Goal: Information Seeking & Learning: Find specific fact

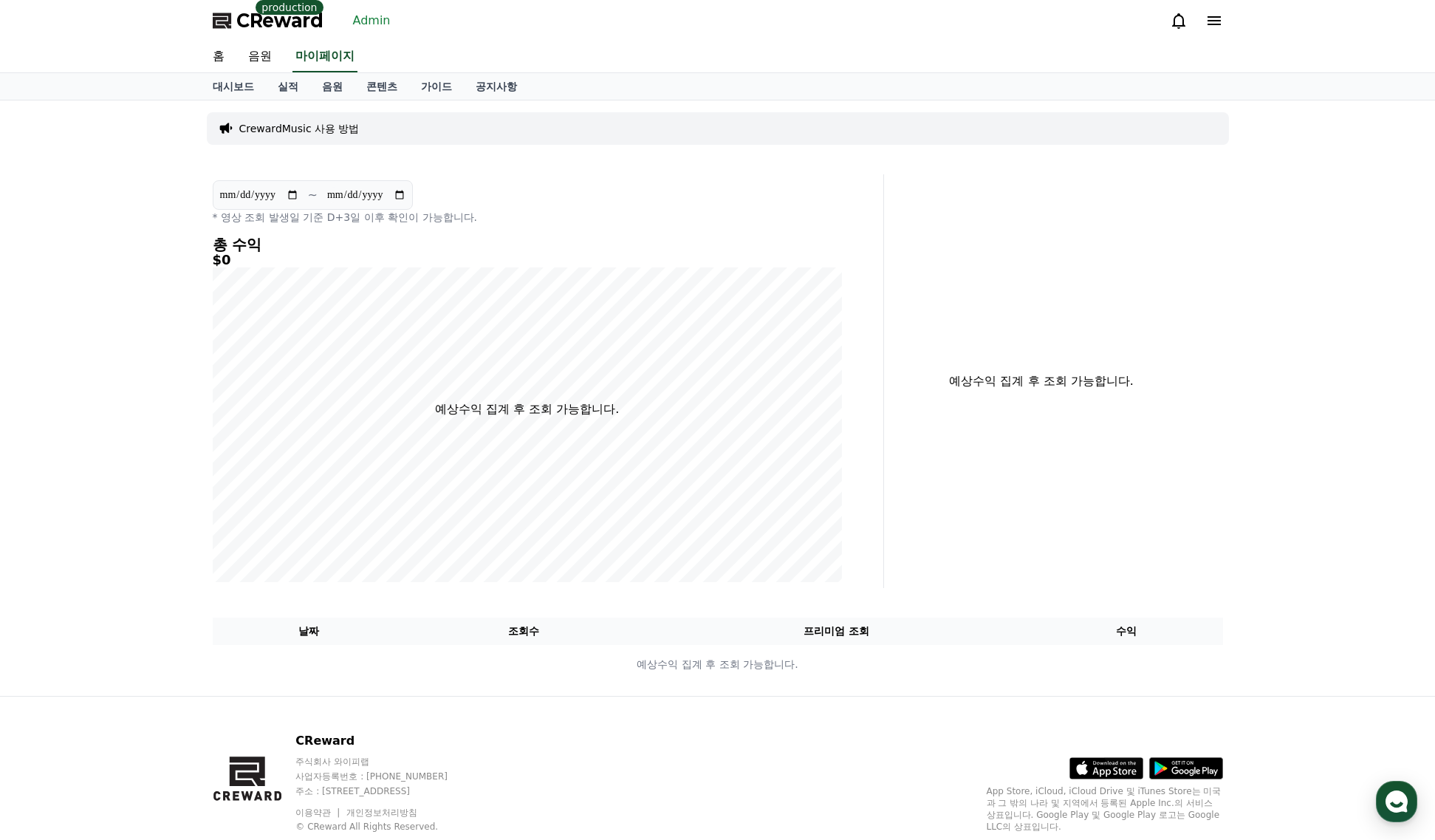
select select "**********"
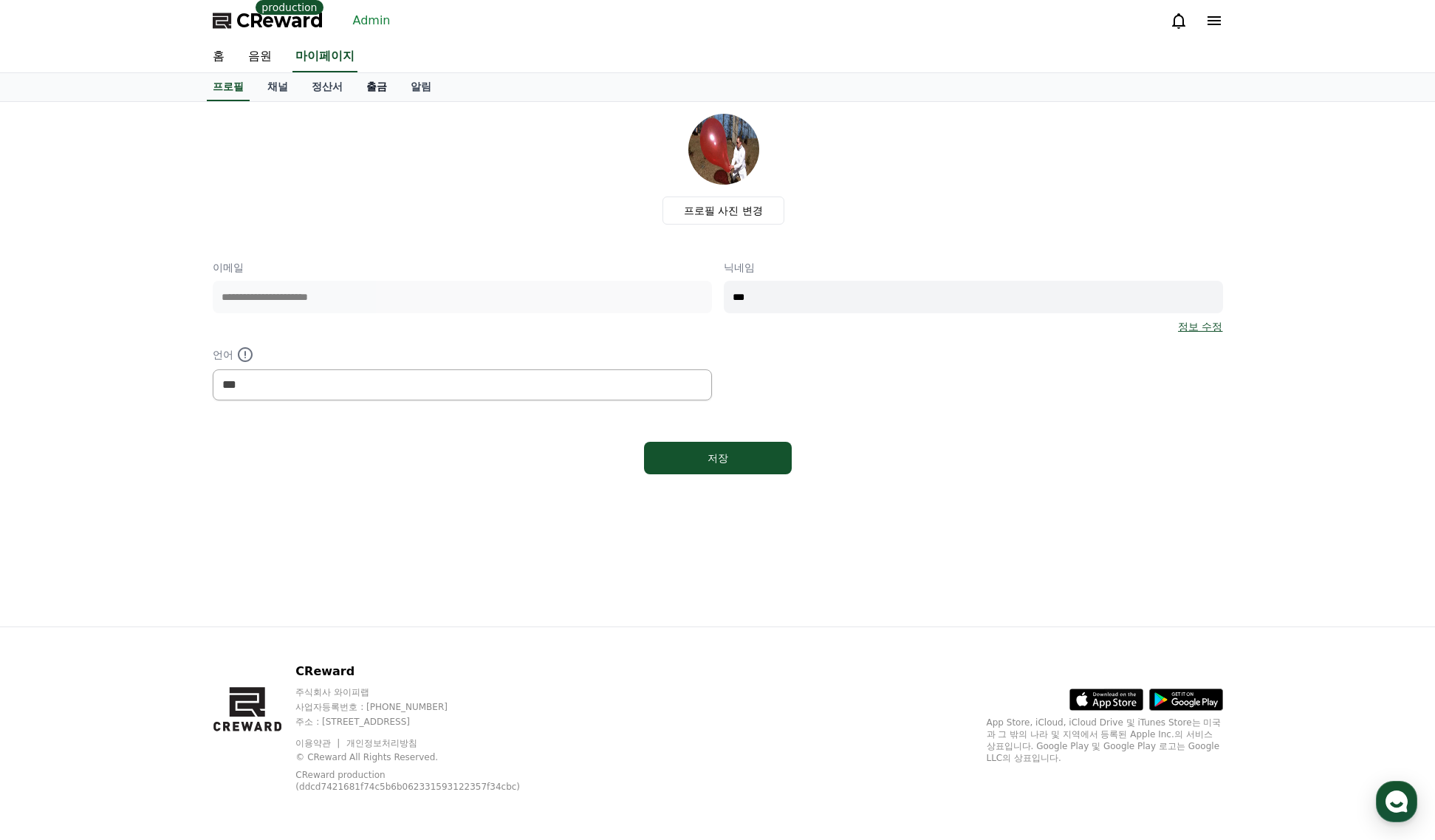
click at [360, 87] on link "출금" at bounding box center [377, 86] width 44 height 28
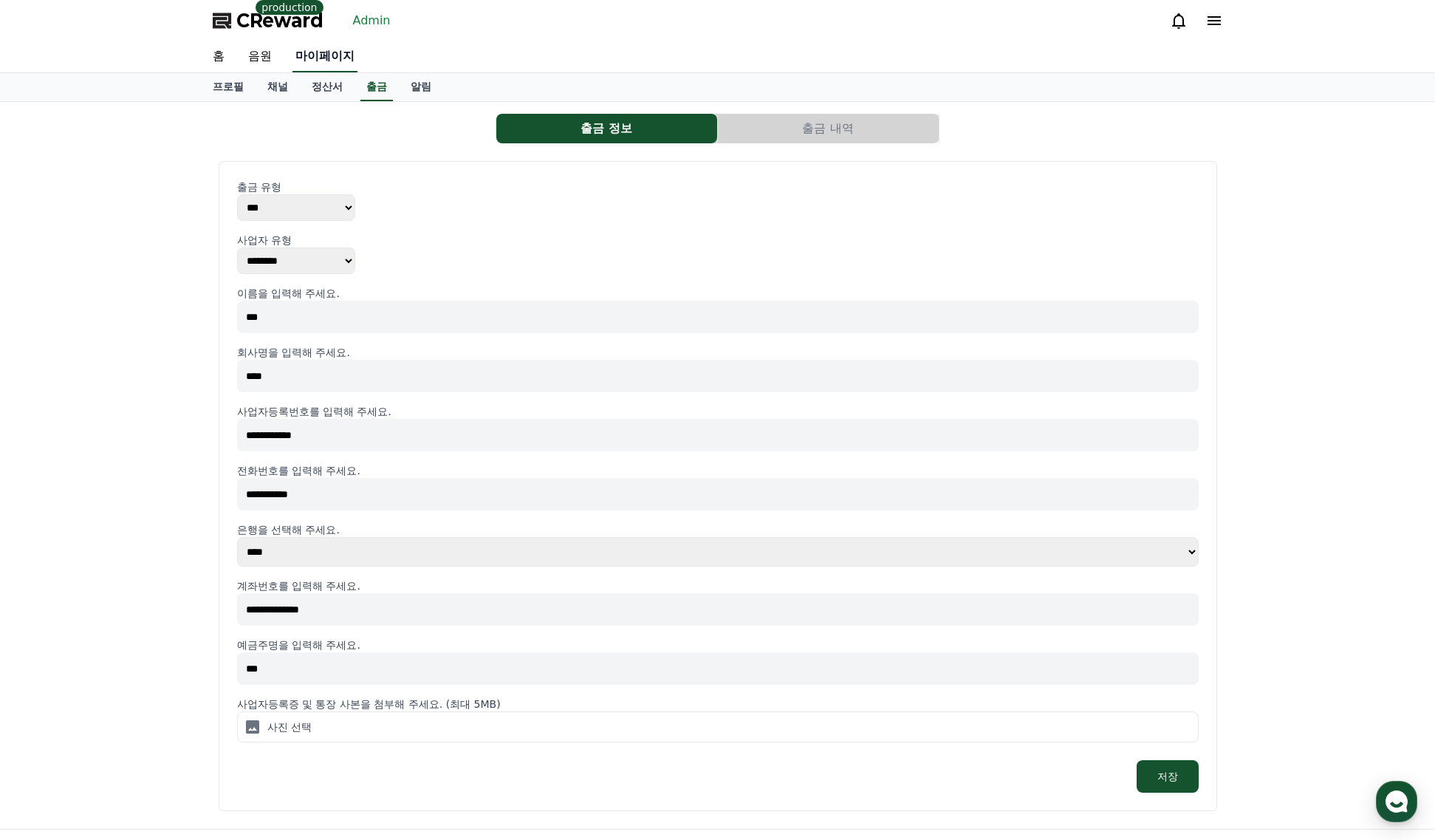
click at [325, 62] on link "마이페이지" at bounding box center [325, 57] width 65 height 31
click at [390, 10] on link "Admin" at bounding box center [371, 20] width 49 height 24
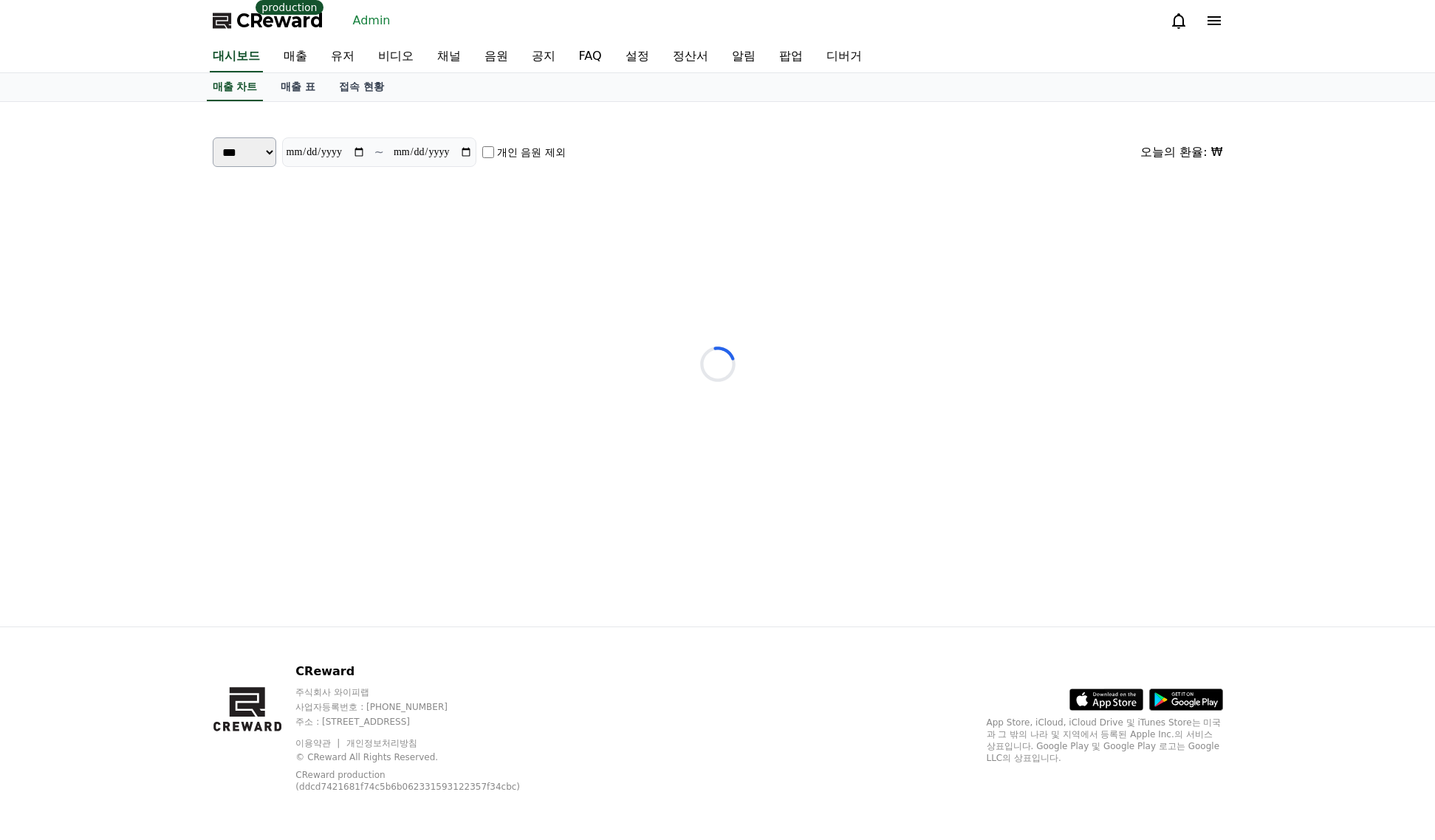
click at [383, 16] on link "Admin" at bounding box center [371, 20] width 49 height 24
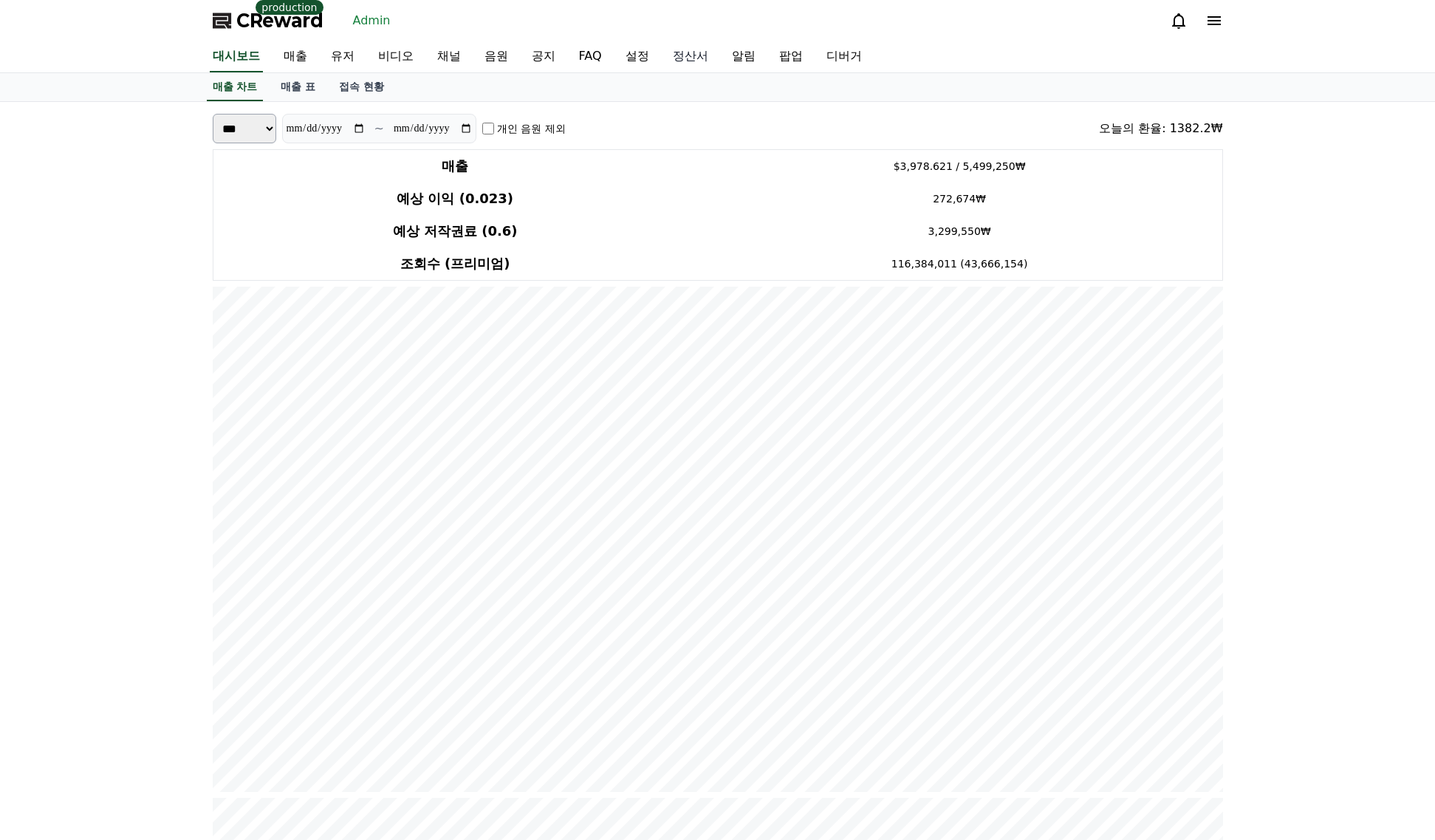
click at [703, 59] on link "정산서" at bounding box center [690, 57] width 59 height 31
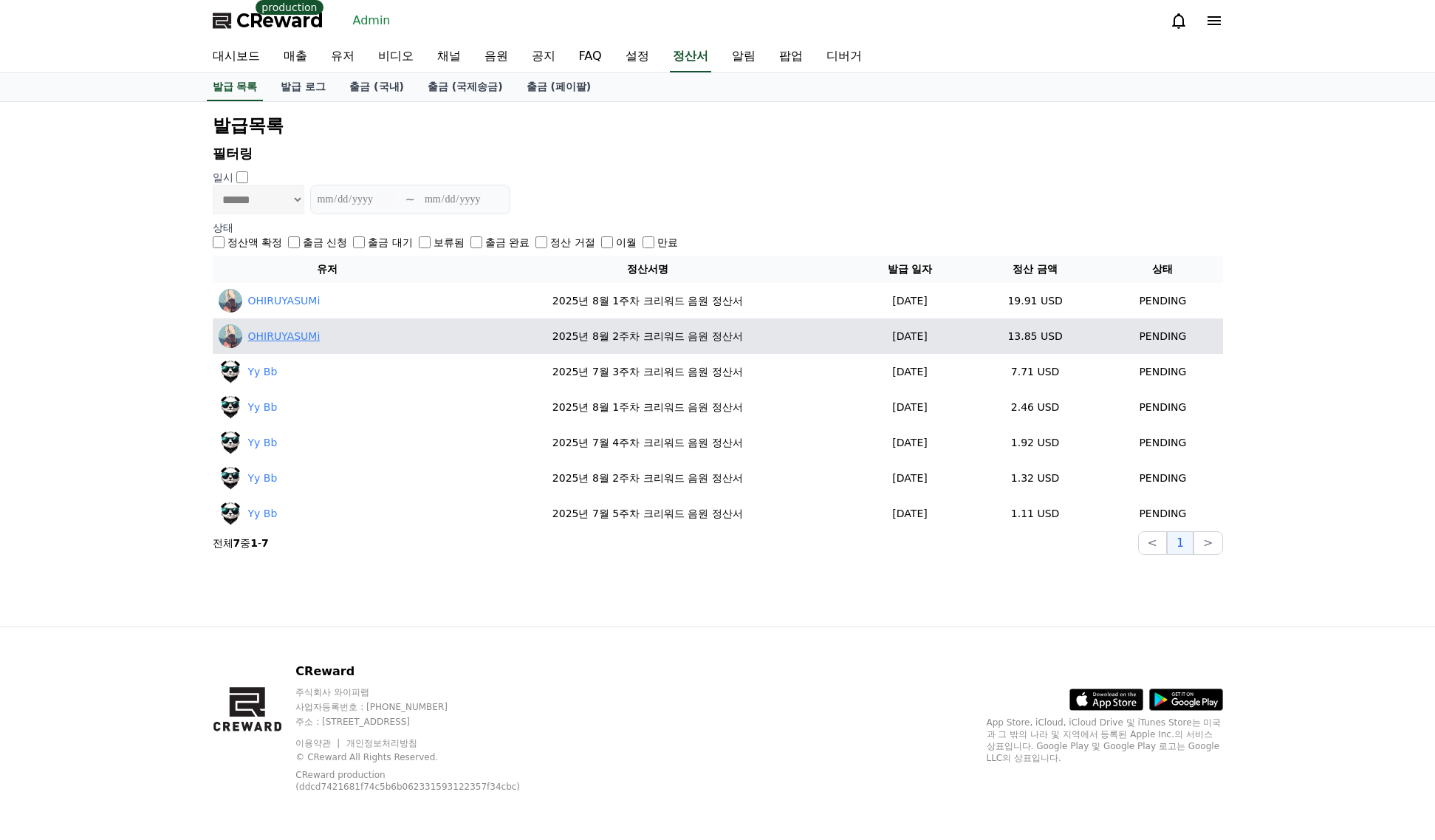
click at [282, 342] on link "OHIRUYASUMi" at bounding box center [284, 336] width 72 height 15
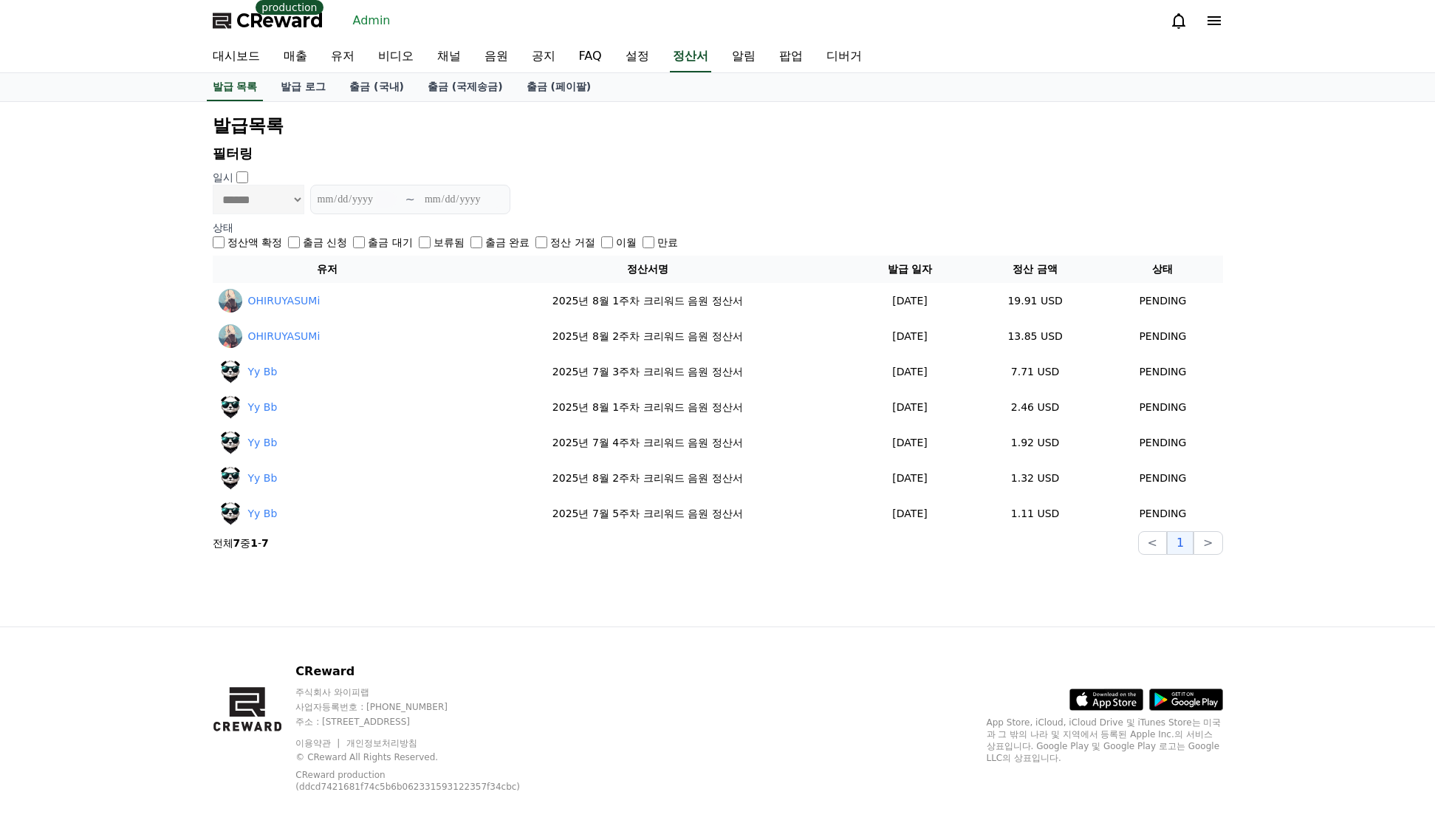
drag, startPoint x: 138, startPoint y: 356, endPoint x: 164, endPoint y: 279, distance: 81.3
click at [140, 356] on div "**********" at bounding box center [717, 364] width 1435 height 525
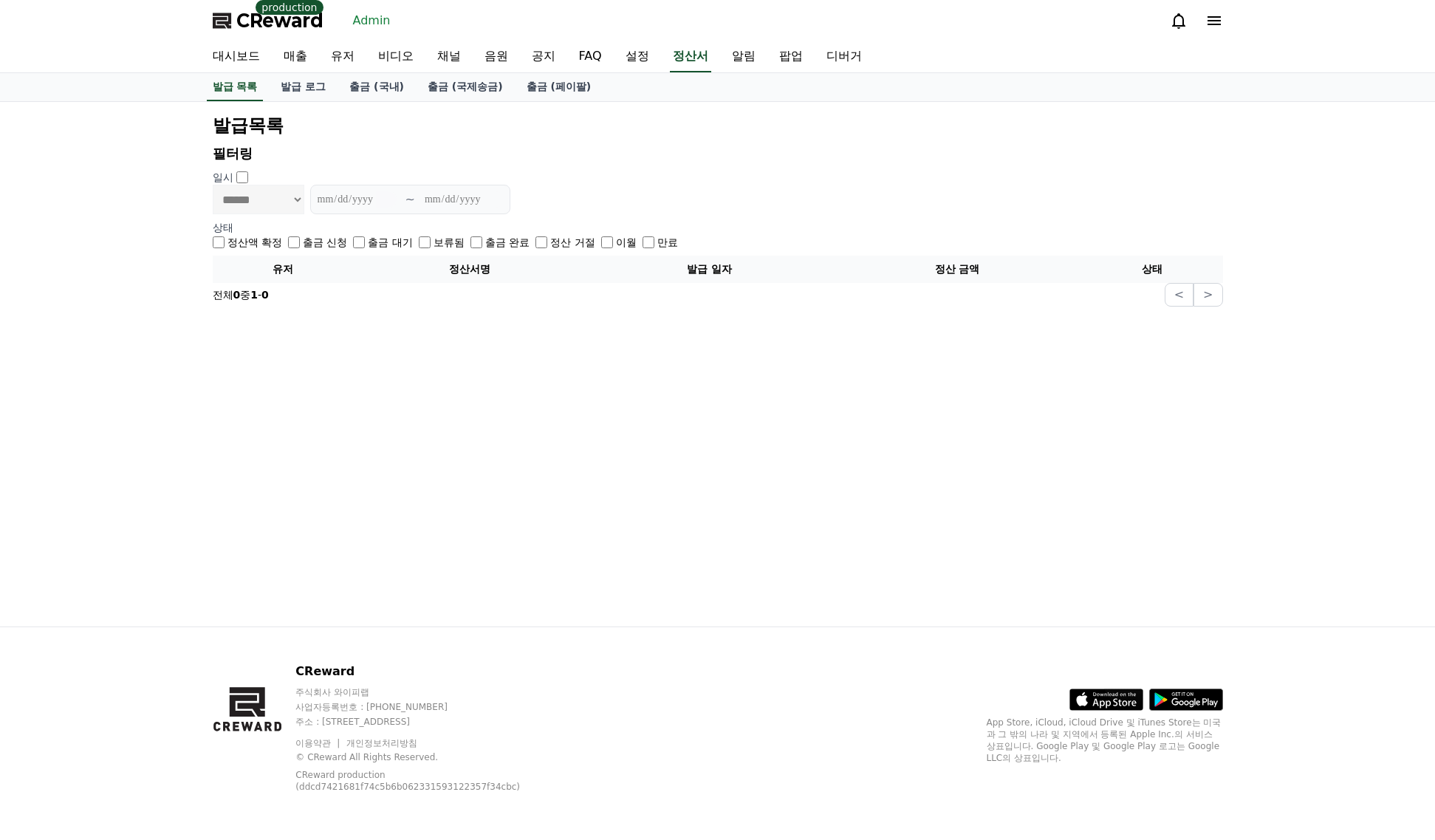
click at [302, 242] on div "출금 신청" at bounding box center [317, 241] width 59 height 14
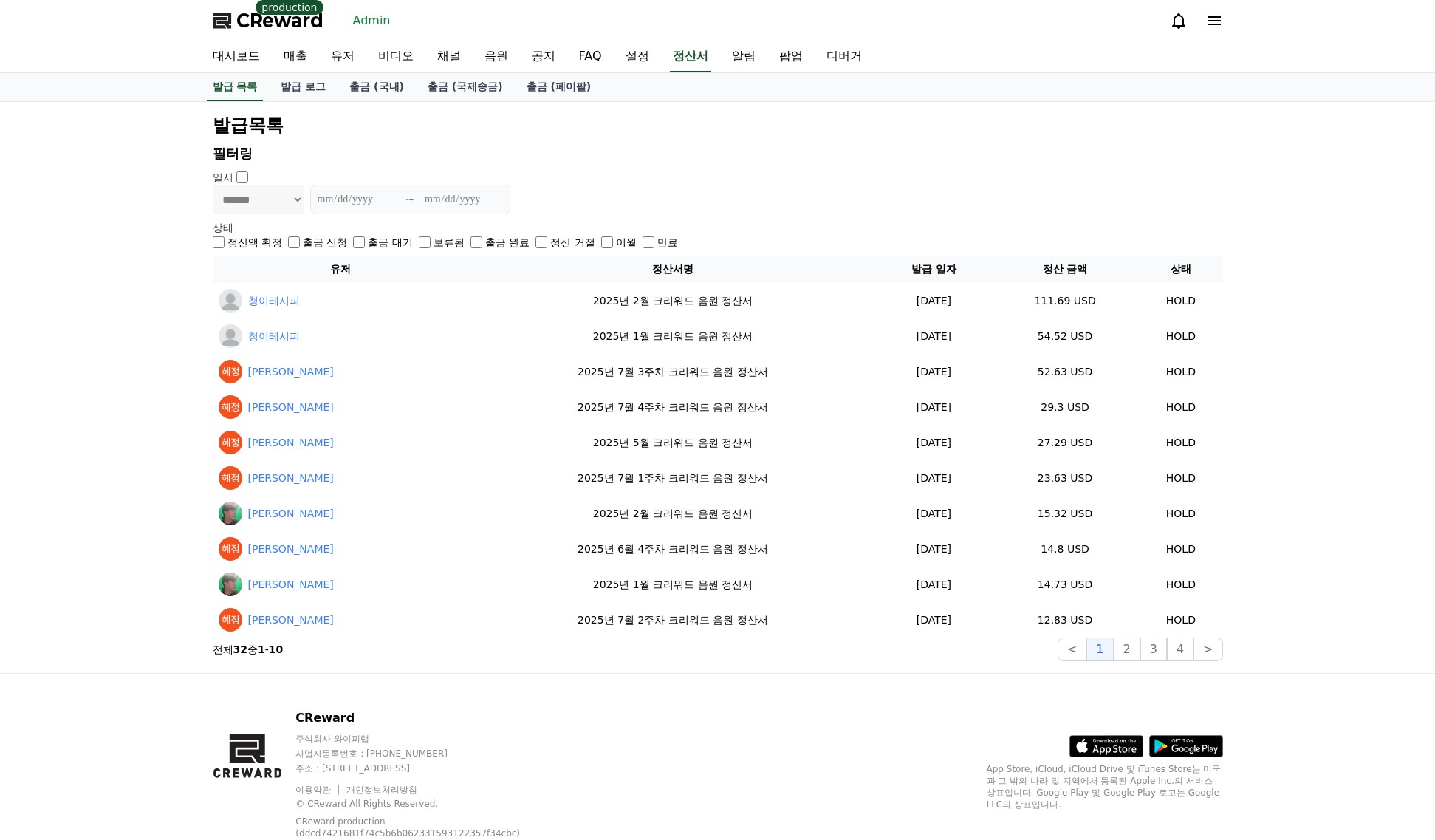
click at [486, 239] on label "출금 완료" at bounding box center [507, 241] width 44 height 14
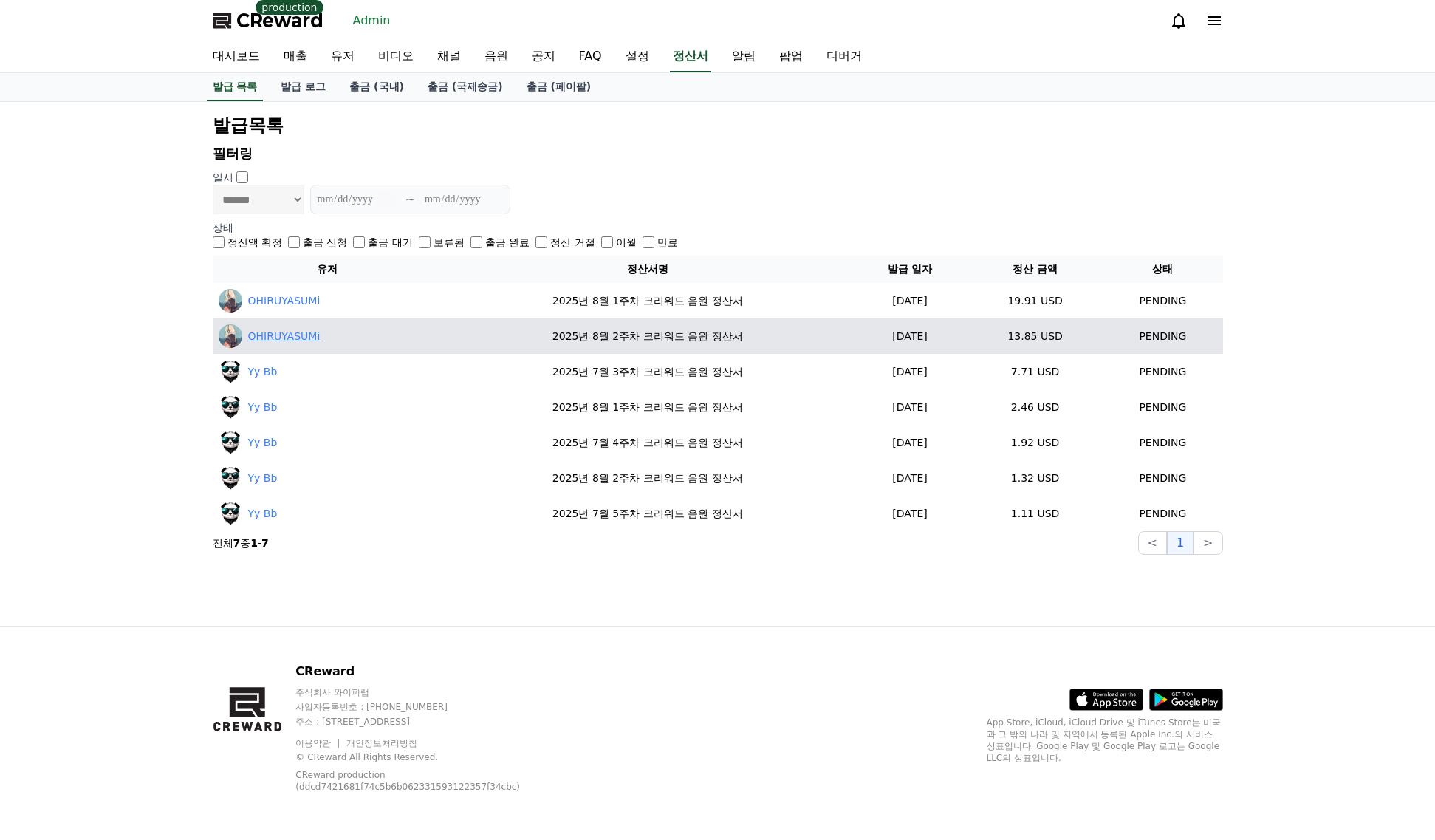
click at [281, 340] on link "OHIRUYASUMi" at bounding box center [284, 336] width 72 height 15
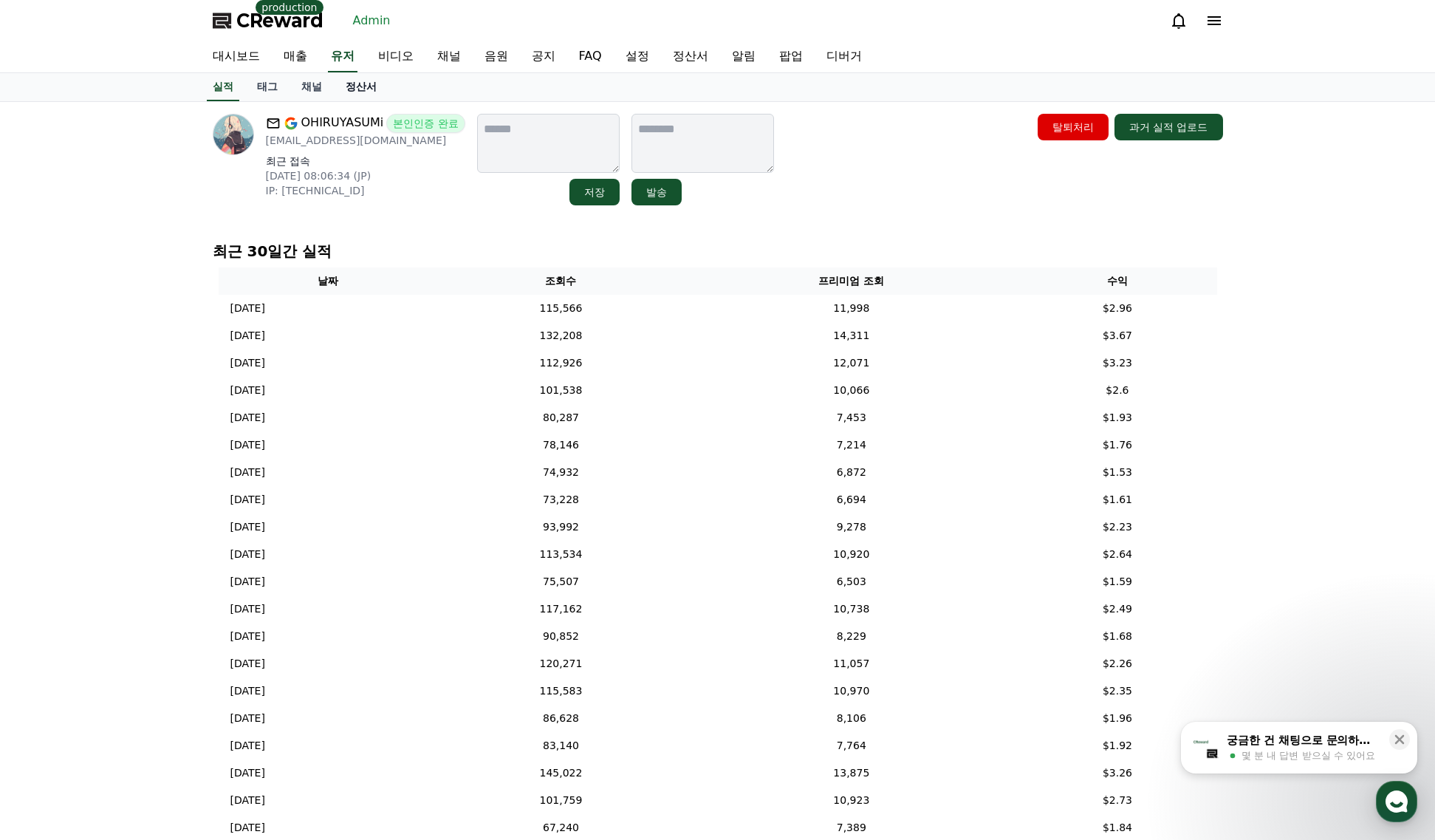
click at [354, 90] on link "정산서" at bounding box center [360, 86] width 55 height 28
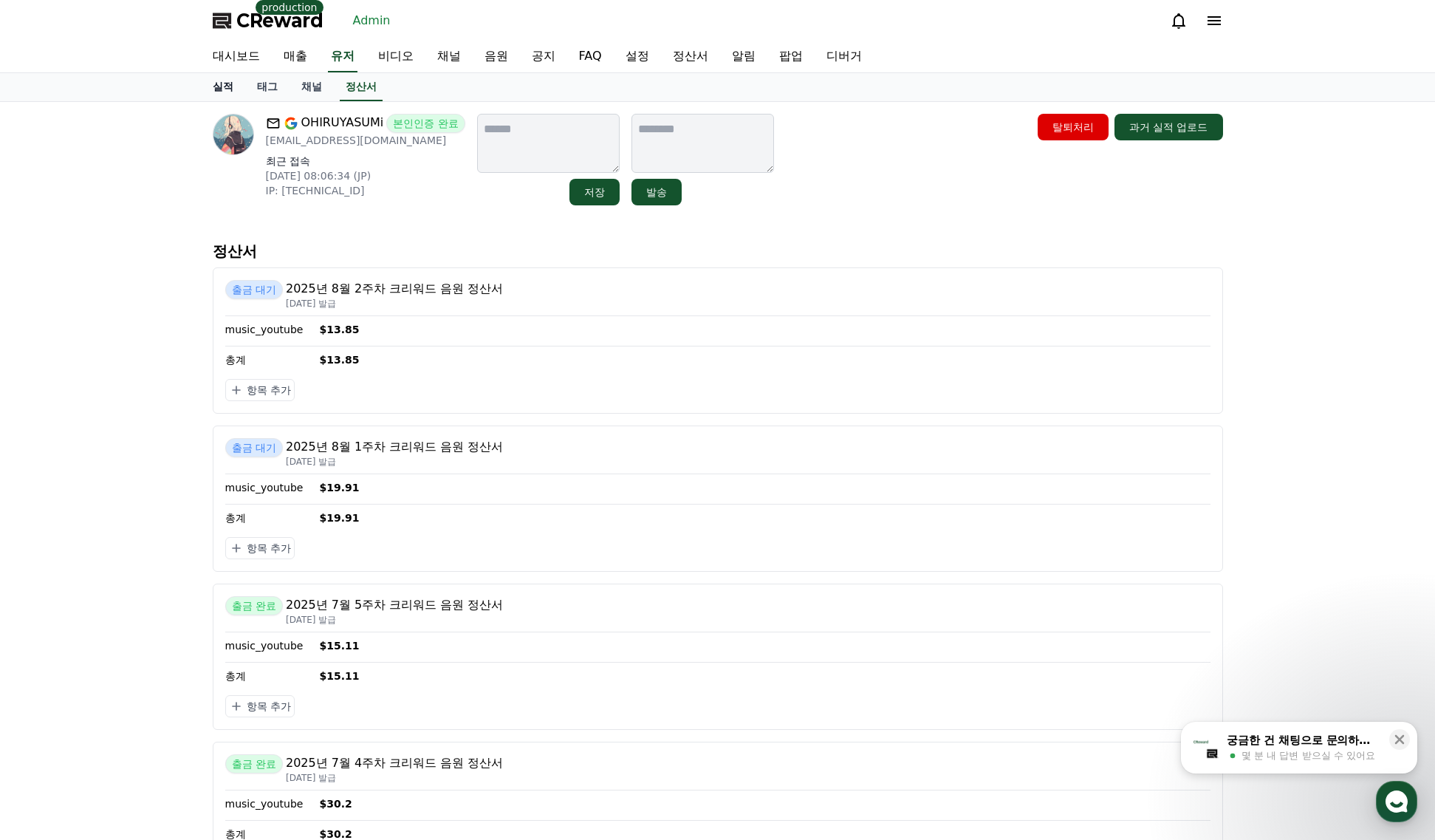
click at [214, 90] on link "실적" at bounding box center [223, 86] width 44 height 28
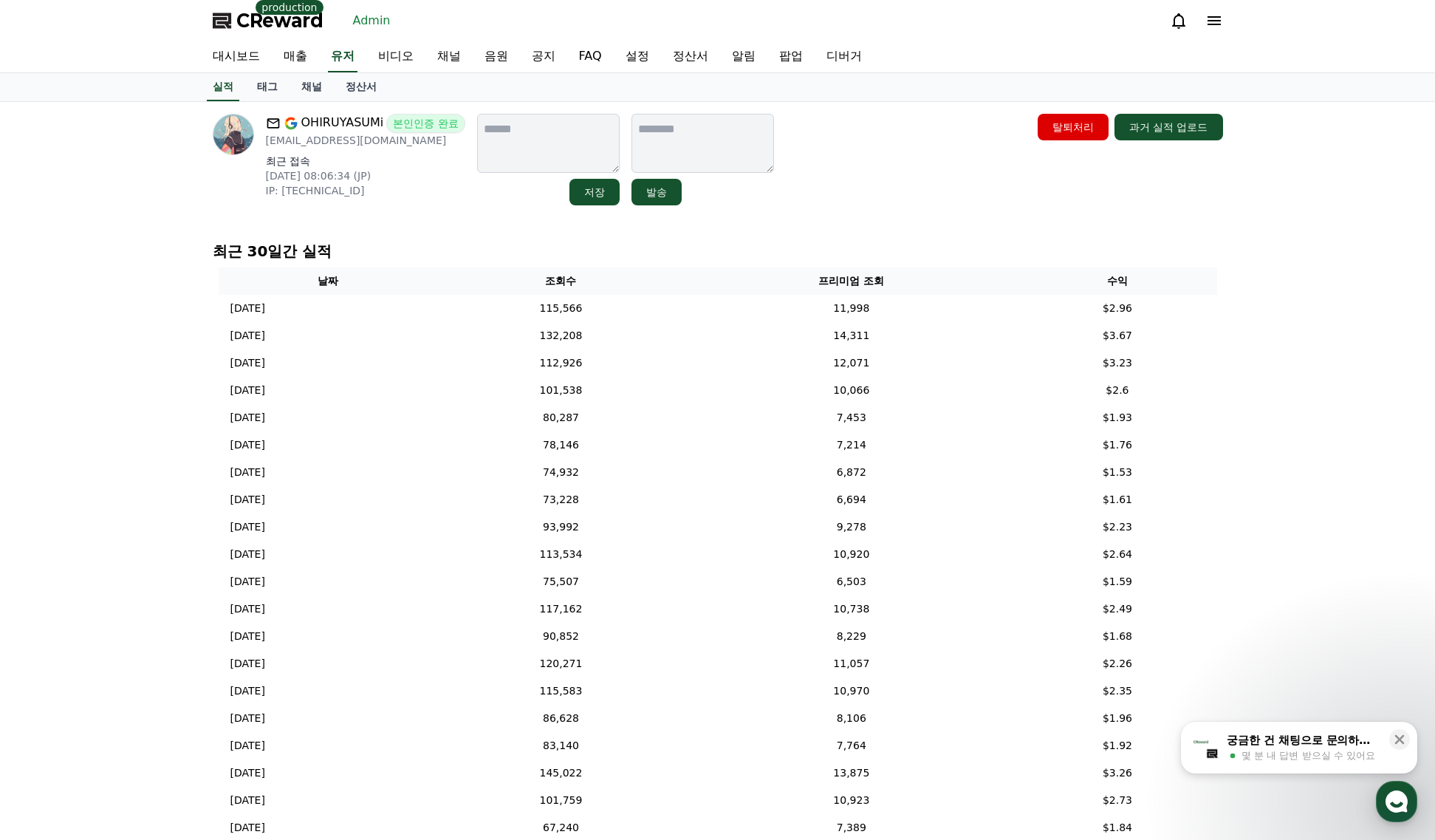
click at [148, 192] on div "OHIRUYASUMi 본인인증 완료 kanade.myujin@gmail.com 최근 접속 2025-08-07 08:06:34 (JP) IP: …" at bounding box center [717, 526] width 1435 height 848
click at [309, 90] on link "채널" at bounding box center [311, 86] width 44 height 28
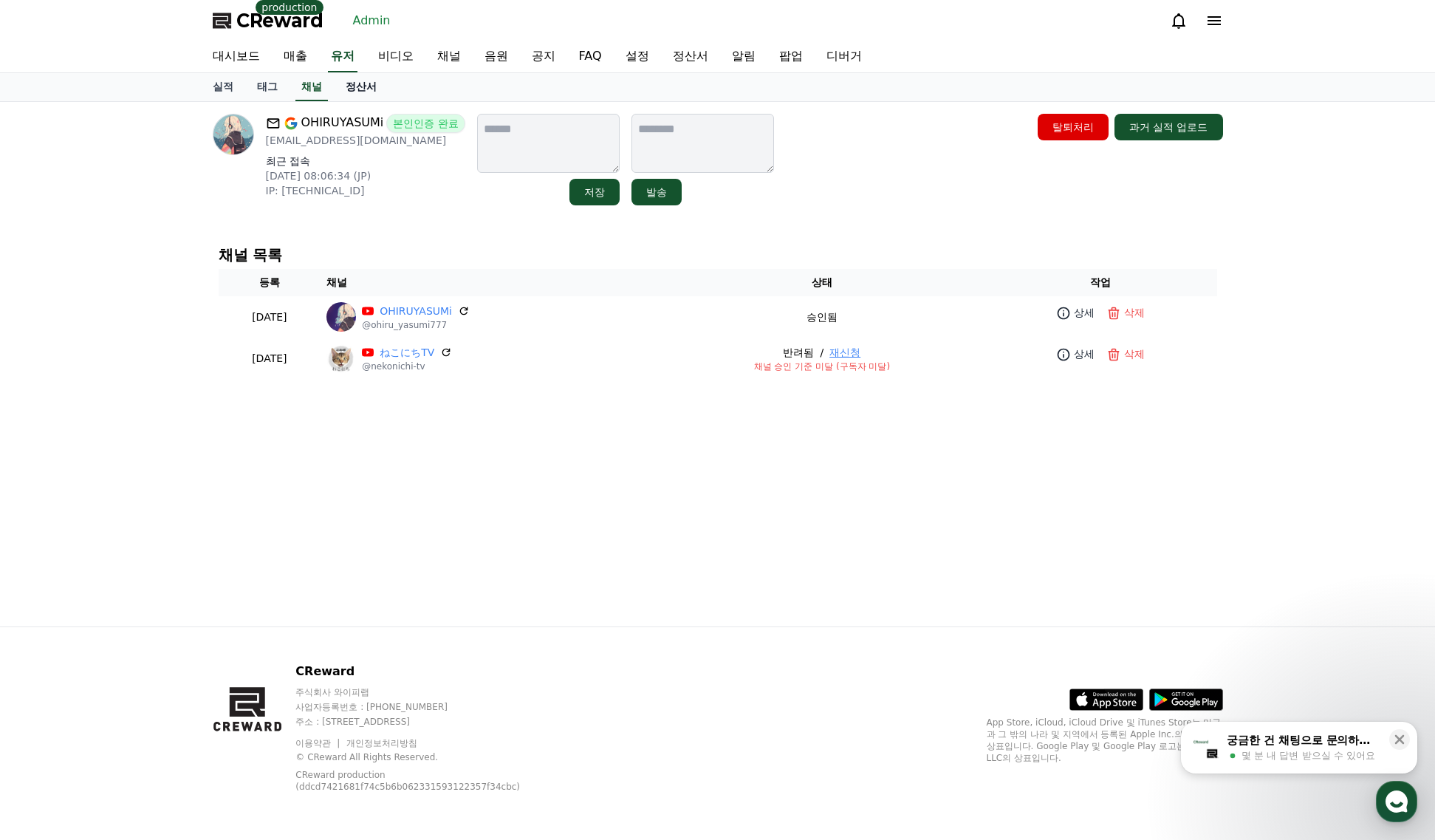
click at [355, 90] on link "정산서" at bounding box center [360, 86] width 55 height 28
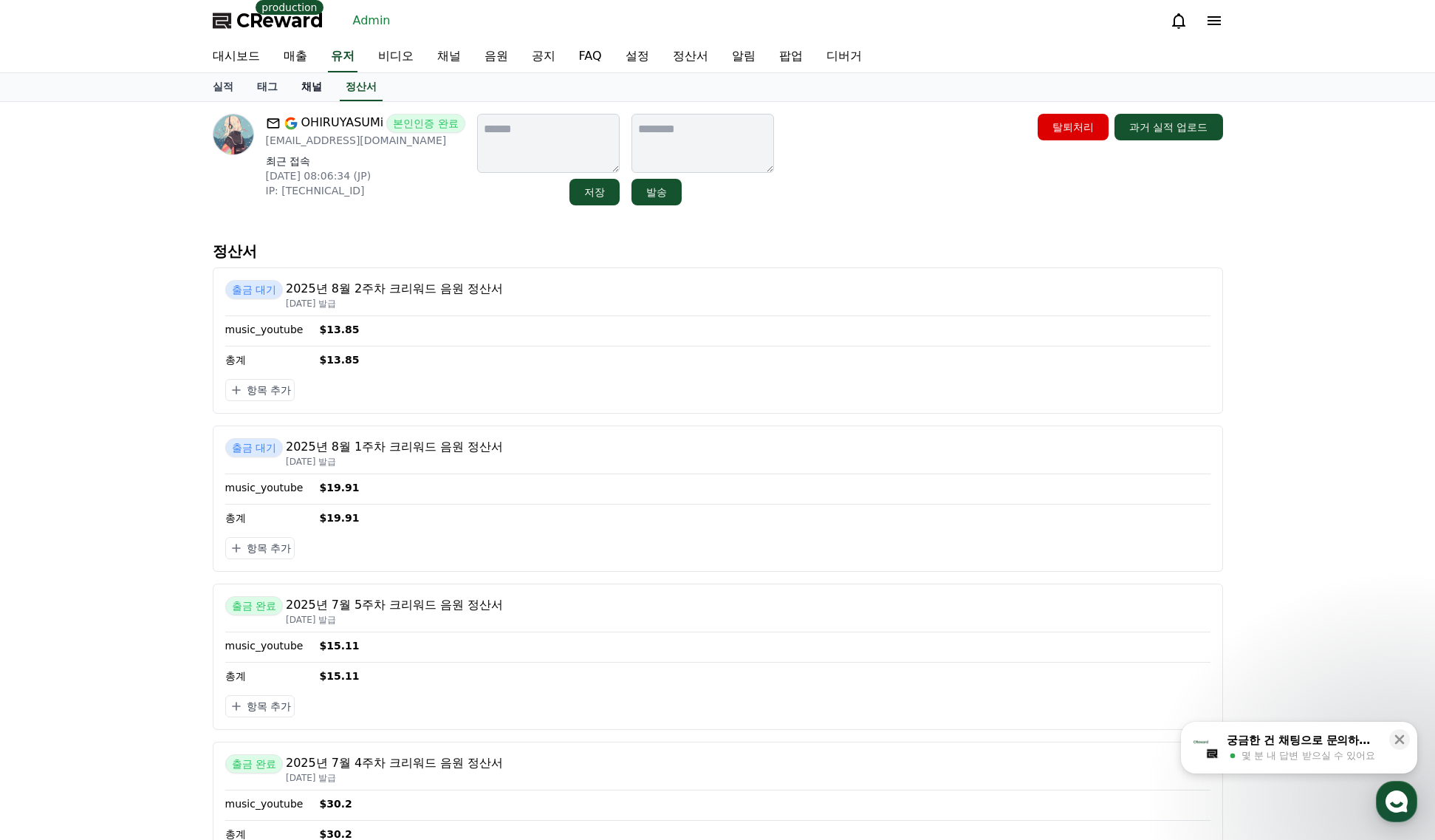
click at [312, 92] on link "채널" at bounding box center [311, 86] width 44 height 28
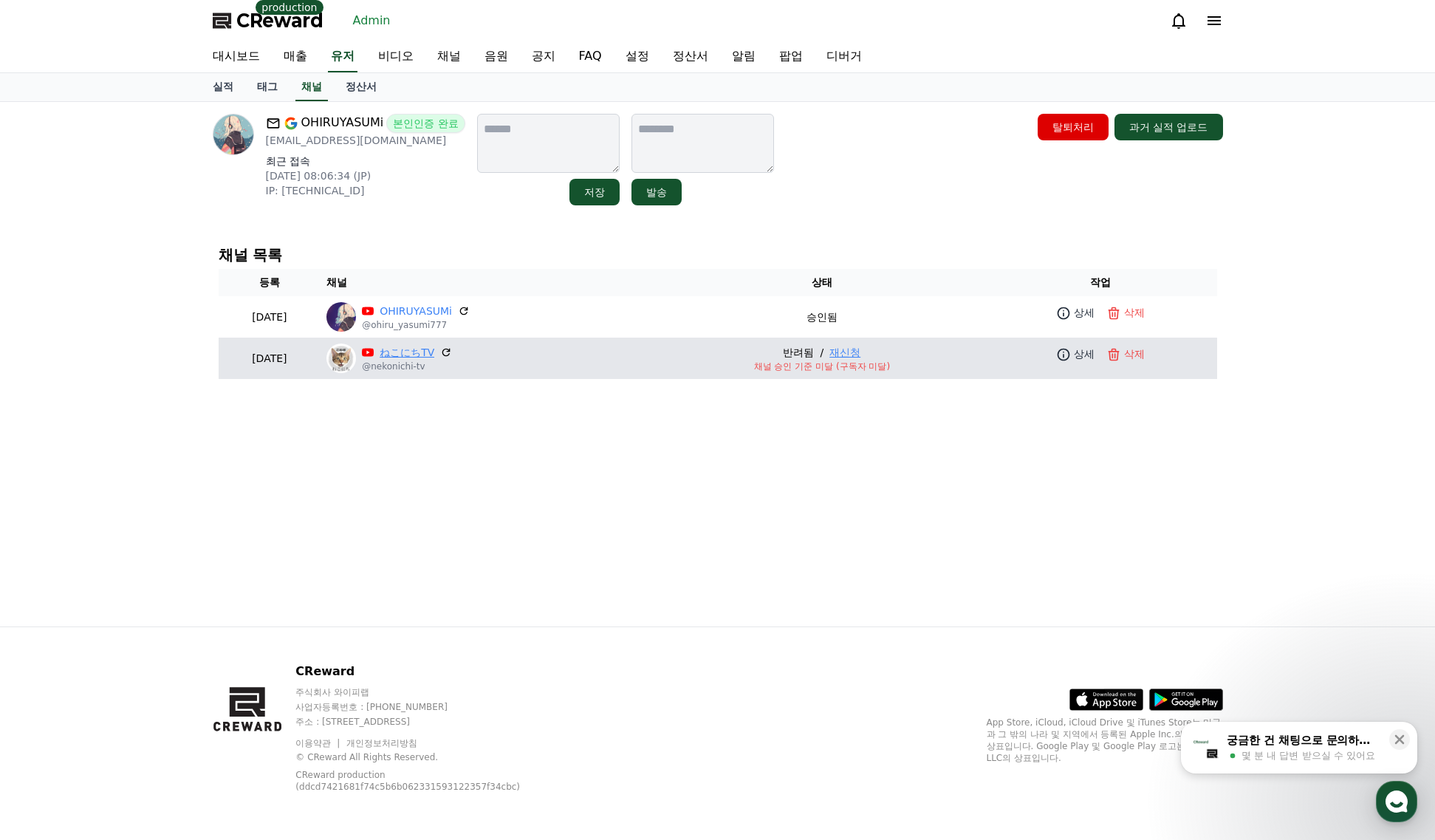
click at [433, 350] on link "ねこにちTV" at bounding box center [407, 353] width 55 height 15
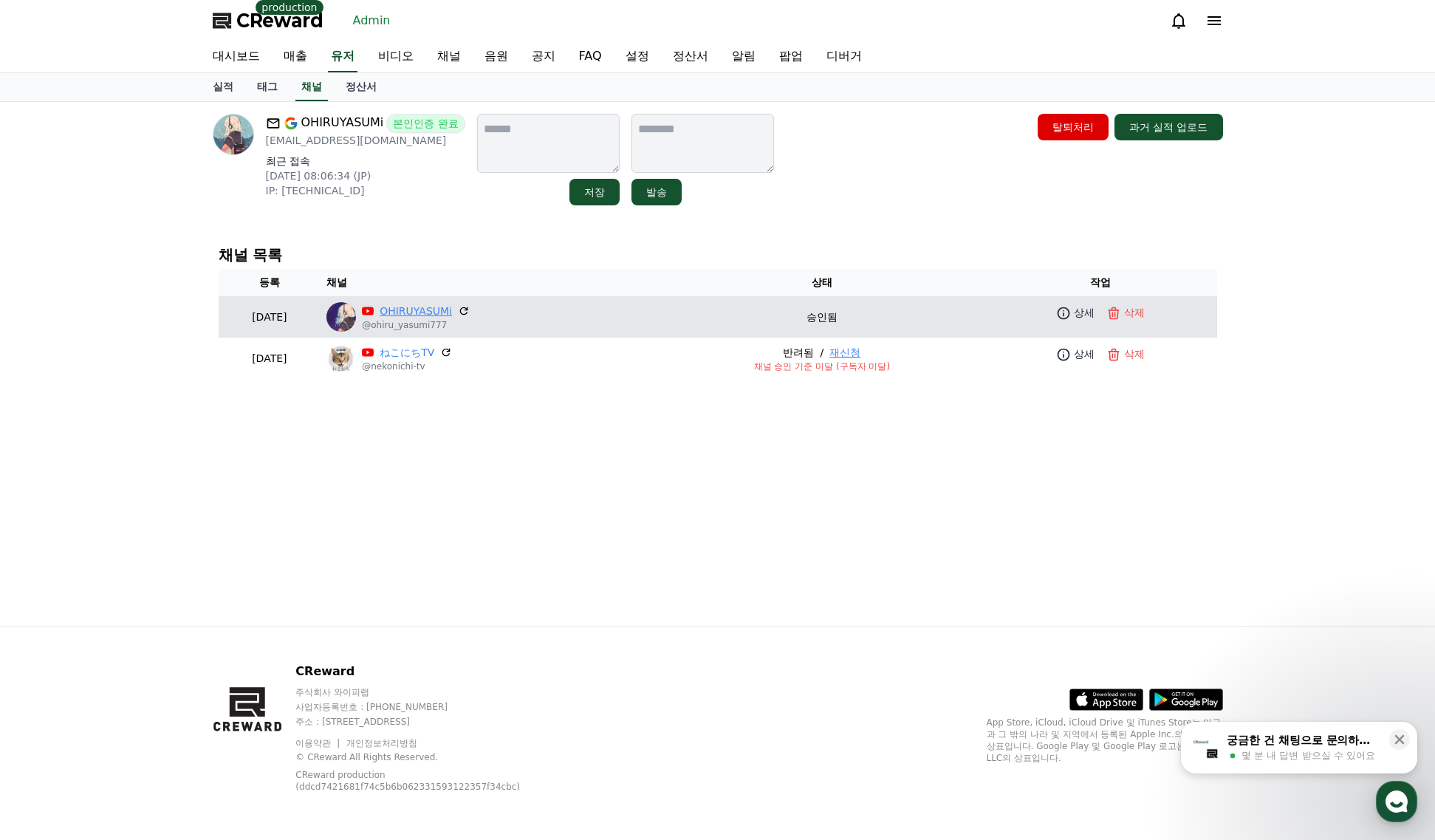
click at [433, 311] on link "OHIRUYASUMi" at bounding box center [415, 311] width 72 height 15
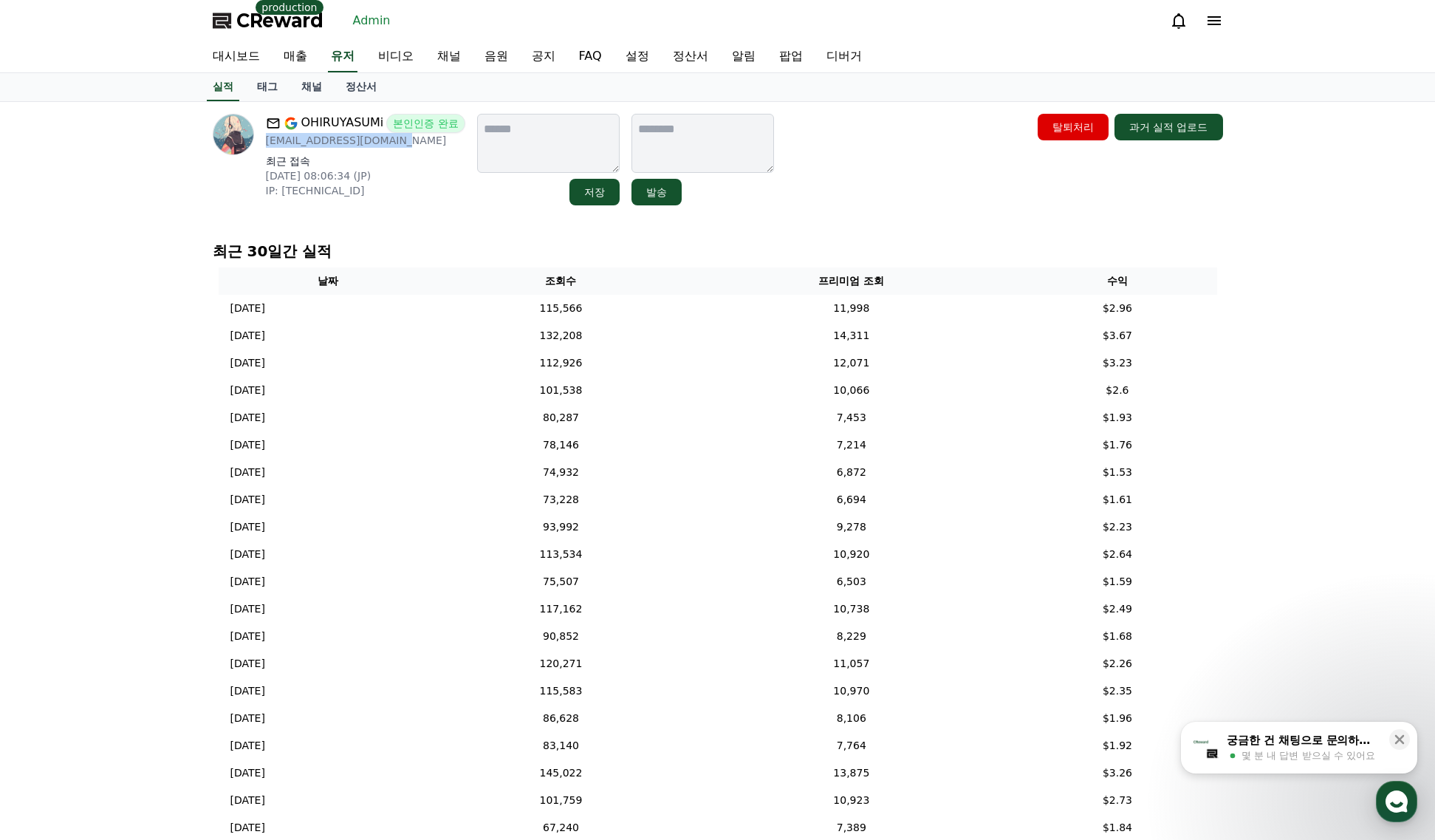
drag, startPoint x: 397, startPoint y: 143, endPoint x: 260, endPoint y: 142, distance: 137.0
click at [260, 142] on div "OHIRUYASUMi 본인인증 완료 kanade.myujin@gmail.com 최근 접속 2025-08-07 08:06:34 (JP) IP: …" at bounding box center [338, 159] width 253 height 91
copy p "[EMAIL_ADDRESS][DOMAIN_NAME]"
click at [908, 195] on div "OHIRUYASUMi 본인인증 완료 kanade.myujin@gmail.com 최근 접속 2025-08-07 08:06:34 (JP) IP: …" at bounding box center [717, 159] width 1010 height 91
